Goal: Navigation & Orientation: Find specific page/section

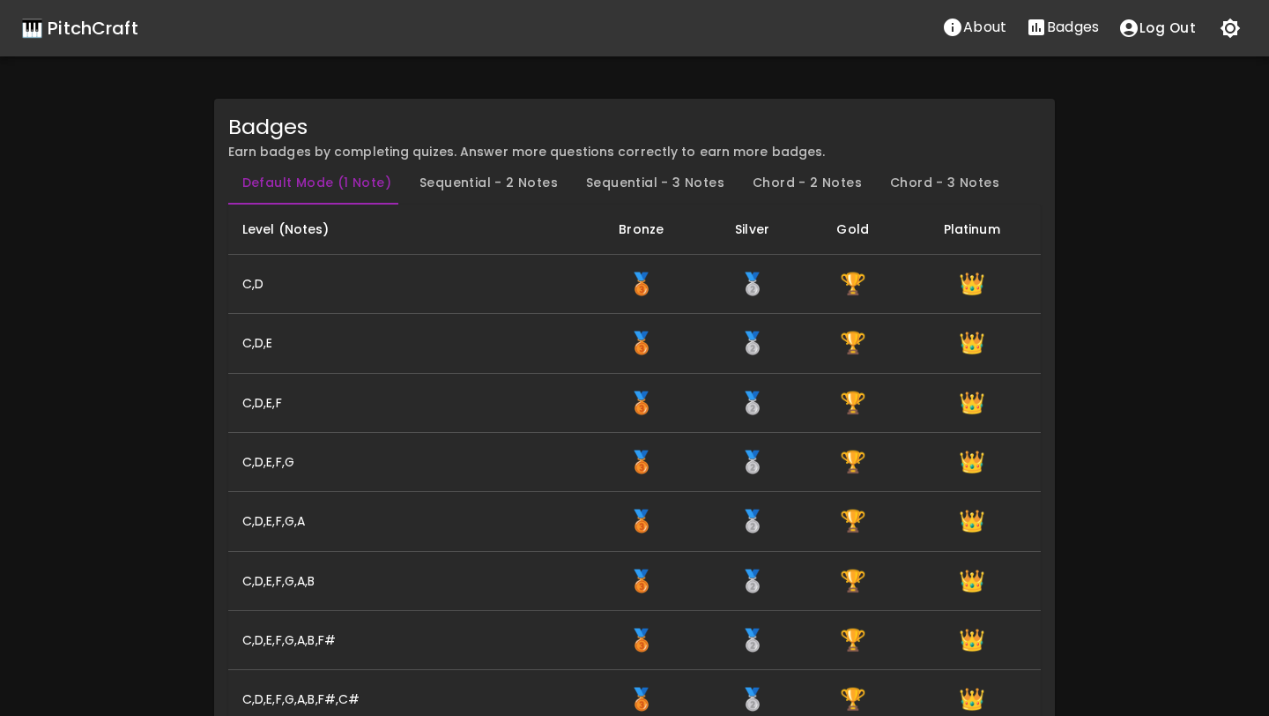
click at [117, 34] on div "🎹 PitchCraft" at bounding box center [79, 28] width 117 height 28
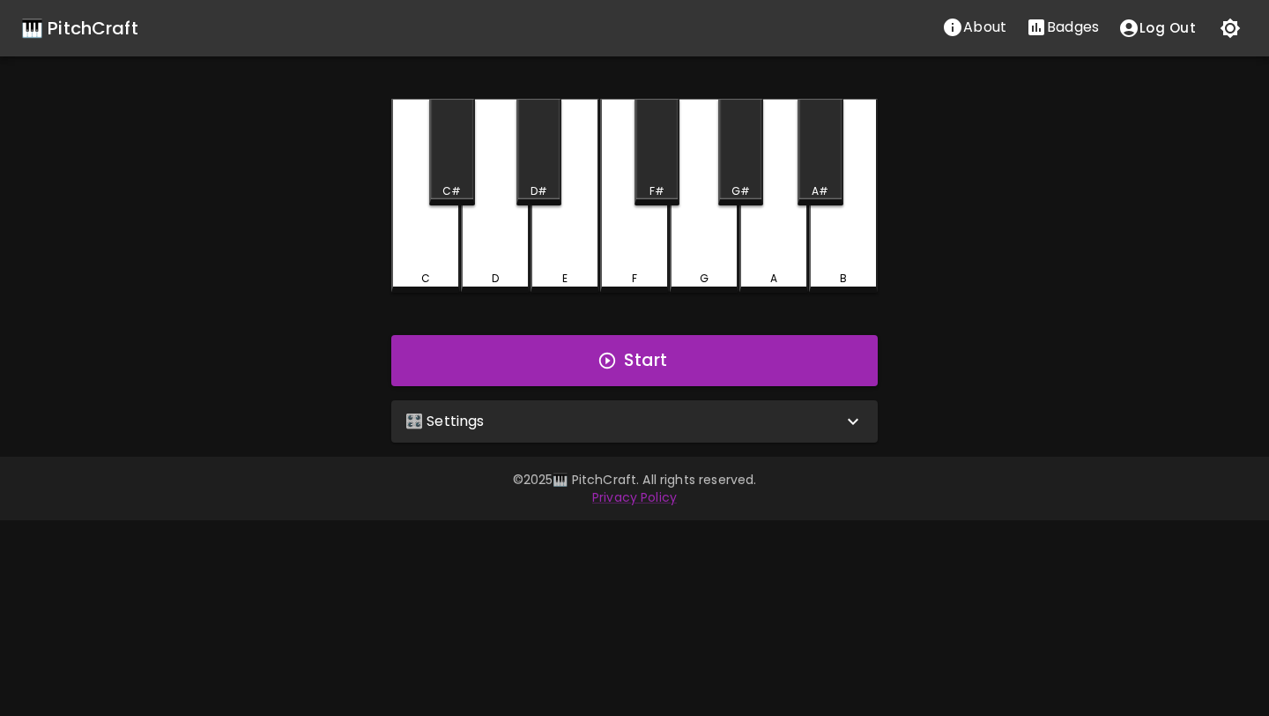
click at [992, 33] on p "About" at bounding box center [984, 27] width 43 height 21
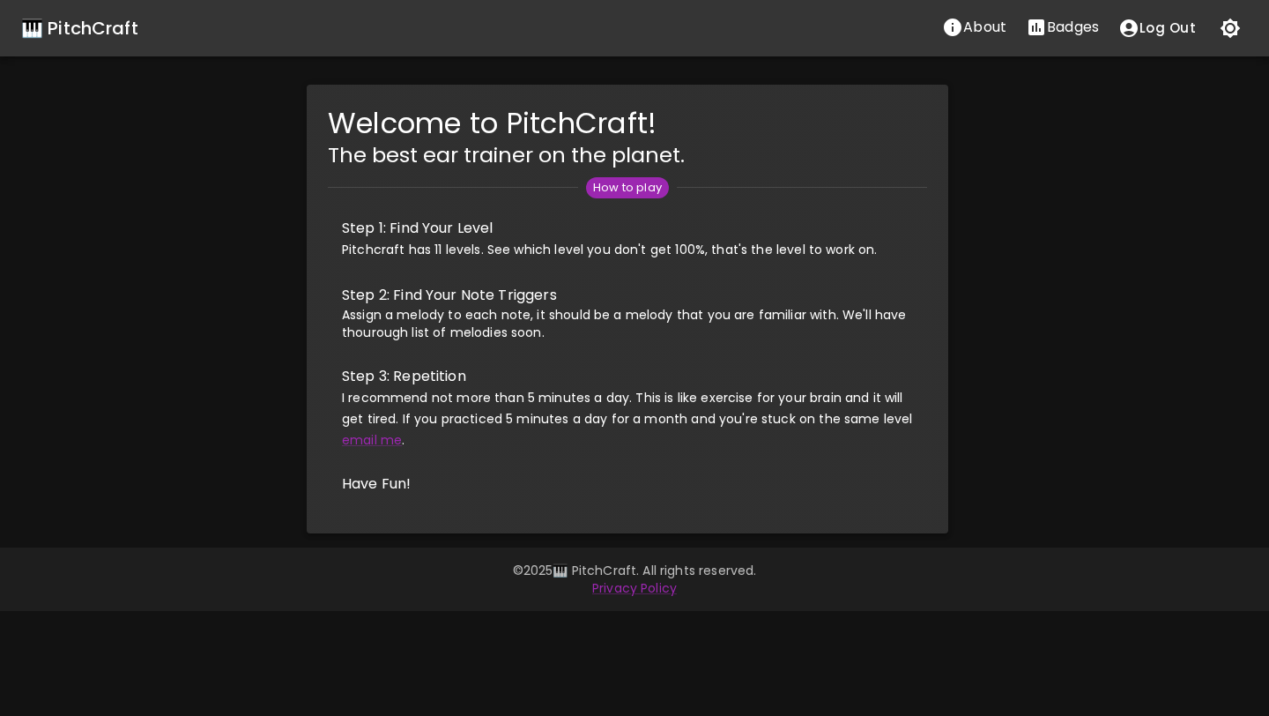
click at [1057, 32] on p "Badges" at bounding box center [1073, 27] width 52 height 21
